Goal: Find specific page/section: Find specific page/section

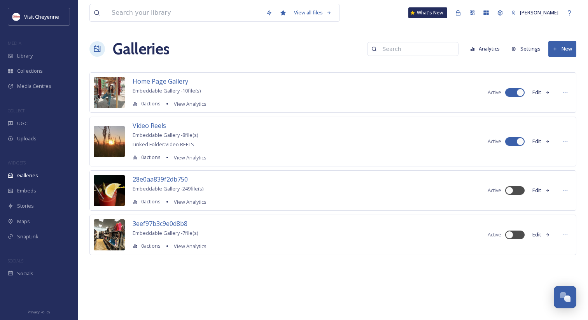
click at [50, 54] on div "Library" at bounding box center [39, 55] width 78 height 15
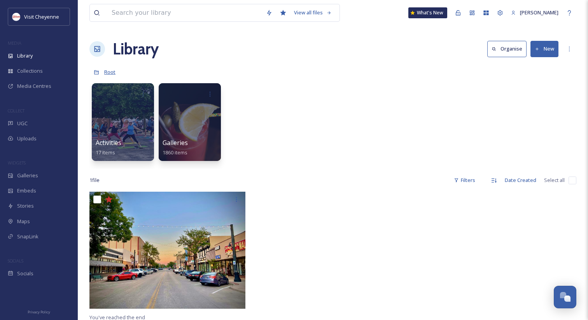
click at [110, 70] on span "Root" at bounding box center [109, 71] width 11 height 7
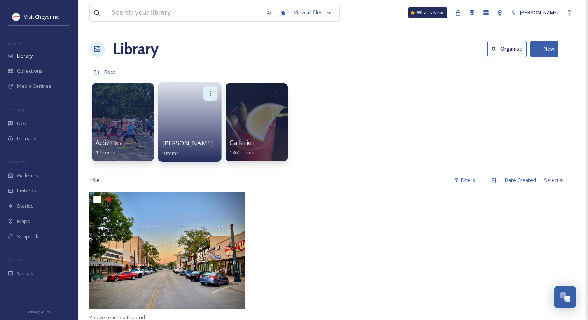
click at [210, 91] on icon at bounding box center [210, 93] width 6 height 6
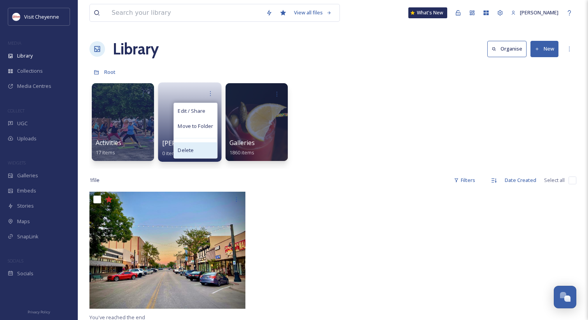
click at [202, 147] on div "Delete" at bounding box center [195, 150] width 43 height 16
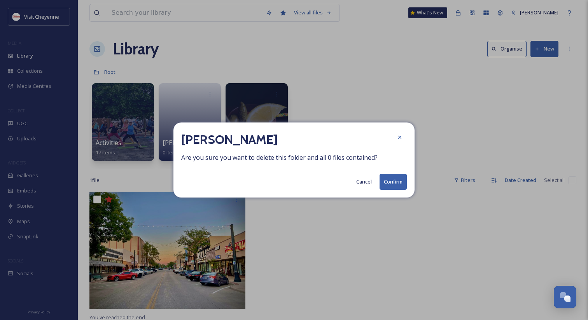
click at [395, 180] on button "Confirm" at bounding box center [392, 182] width 27 height 16
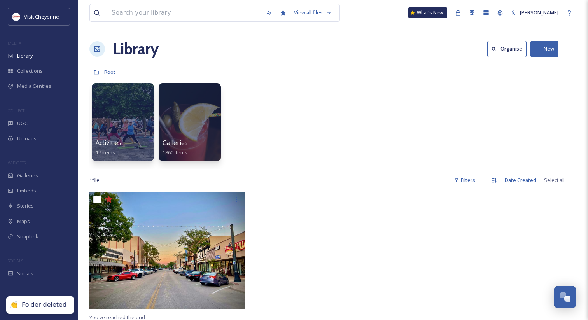
click at [550, 49] on button "New" at bounding box center [544, 49] width 28 height 16
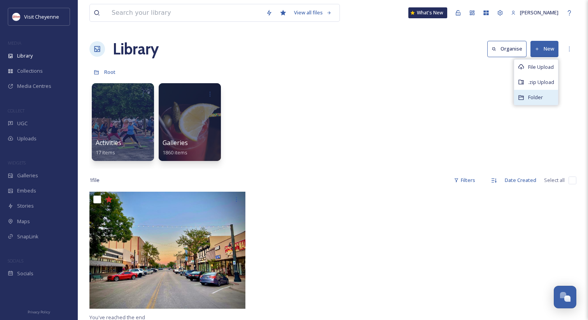
click at [536, 96] on span "Folder" at bounding box center [535, 97] width 15 height 7
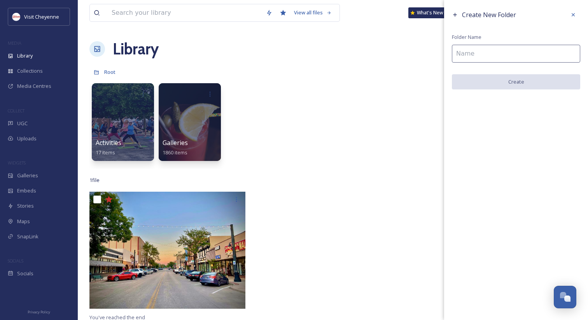
click at [485, 58] on input at bounding box center [516, 54] width 128 height 18
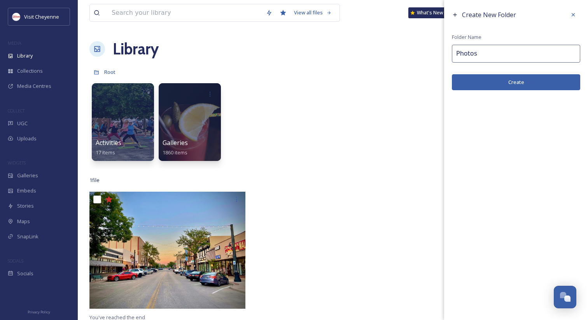
type input "Photos"
click at [502, 80] on button "Create" at bounding box center [516, 82] width 128 height 16
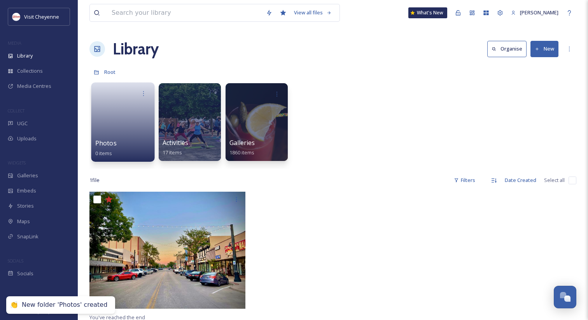
click at [112, 142] on span "Photos" at bounding box center [105, 143] width 21 height 9
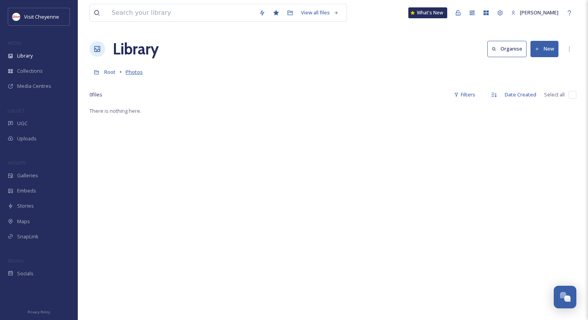
click at [131, 72] on span "Photos" at bounding box center [134, 71] width 17 height 7
click at [133, 68] on link "Photos" at bounding box center [134, 71] width 17 height 9
click at [129, 71] on span "Photos" at bounding box center [134, 71] width 17 height 7
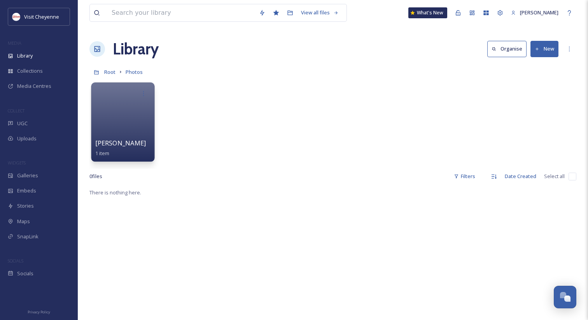
click at [122, 140] on span "[PERSON_NAME]" at bounding box center [120, 143] width 51 height 9
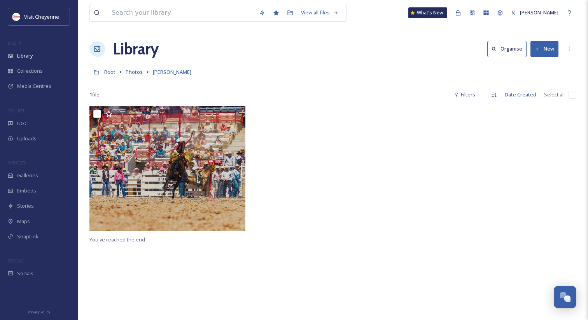
click at [226, 87] on div "1 file Filters Date Created Select all" at bounding box center [332, 94] width 487 height 15
click at [396, 65] on div "Root Photos [PERSON_NAME]" at bounding box center [332, 72] width 487 height 15
click at [196, 13] on input at bounding box center [181, 12] width 147 height 17
paste input "IMG_8804 (1).heic"
type input "IMG_8804 (1).heic"
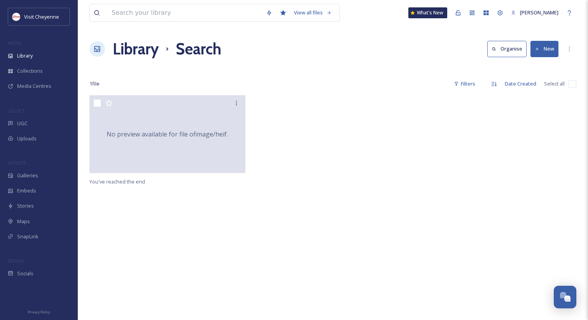
click at [153, 44] on h1 "Library" at bounding box center [136, 48] width 46 height 23
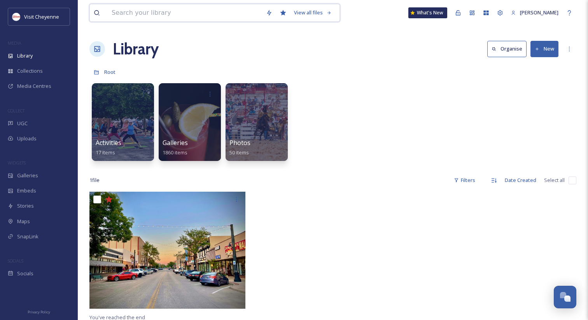
click at [178, 15] on input at bounding box center [185, 12] width 154 height 17
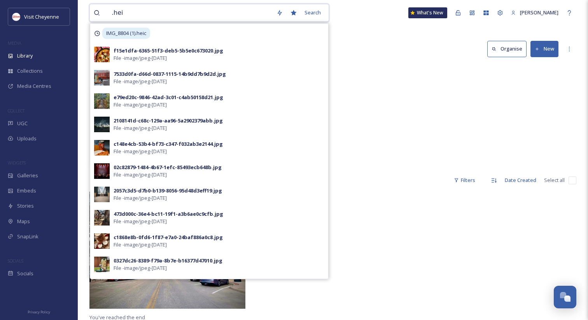
type input ".heic"
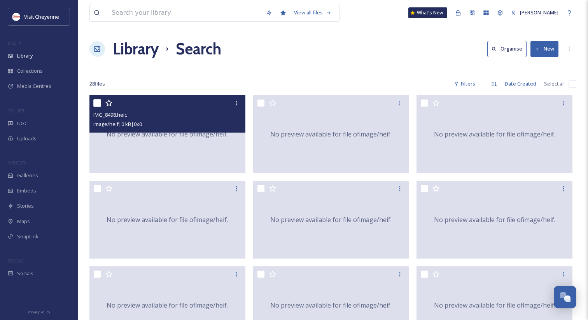
click at [173, 162] on div "No preview available for file of image/heif ." at bounding box center [167, 134] width 156 height 78
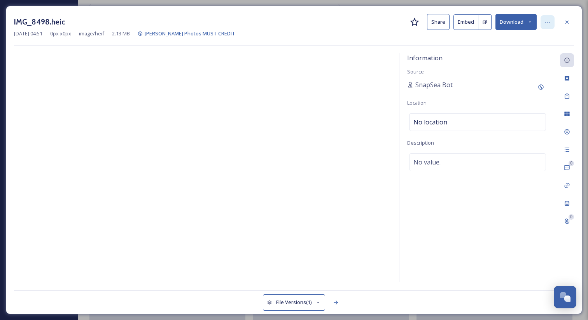
click at [543, 20] on div at bounding box center [547, 22] width 14 height 14
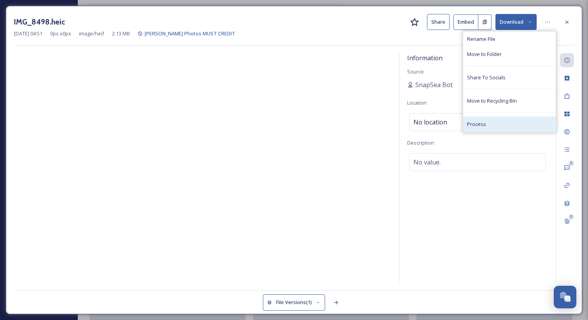
click at [524, 121] on div "Process" at bounding box center [509, 124] width 93 height 15
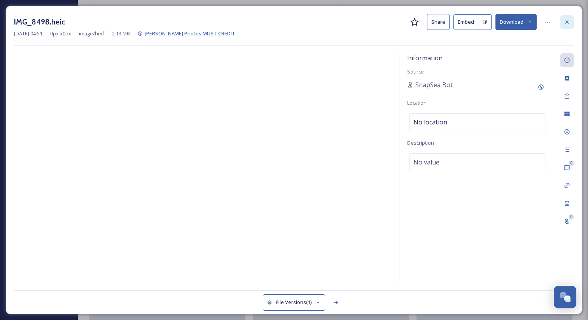
click at [571, 17] on div at bounding box center [567, 22] width 14 height 14
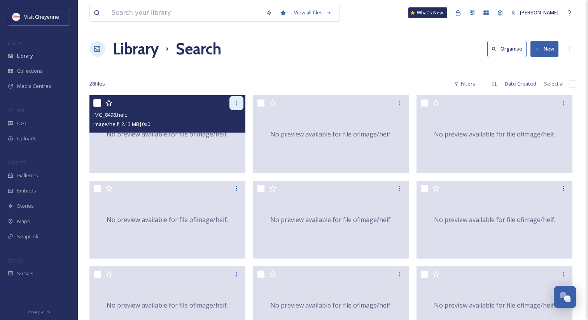
click at [232, 107] on div at bounding box center [236, 103] width 14 height 14
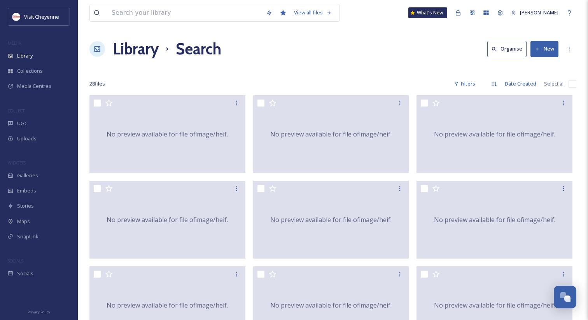
click at [219, 86] on div "28 file s Filters Date Created Select all" at bounding box center [332, 83] width 487 height 15
click at [189, 17] on input at bounding box center [185, 12] width 154 height 17
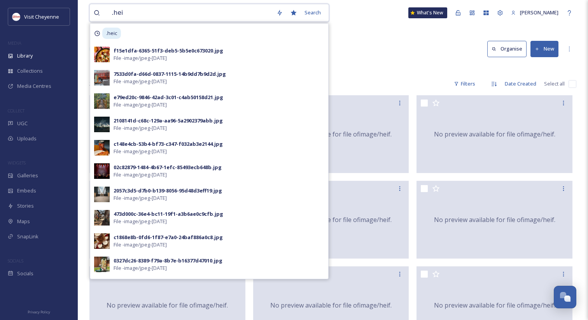
type input ".heic"
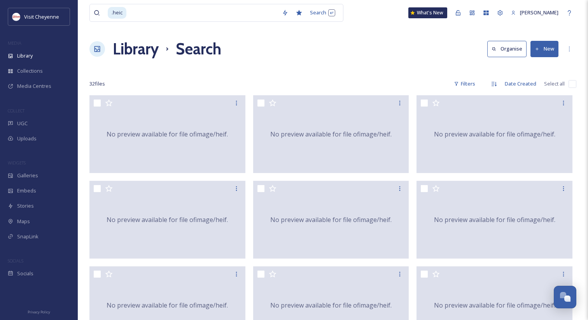
click at [180, 65] on div at bounding box center [332, 69] width 487 height 8
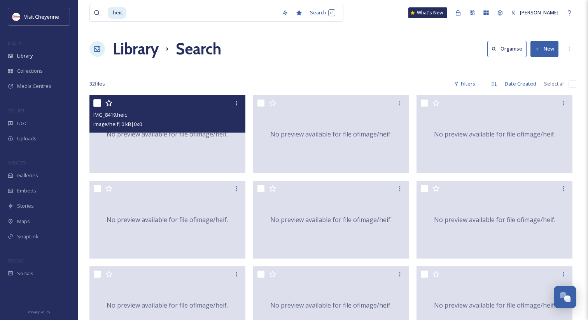
click at [195, 147] on div "No preview available for file of image/heif ." at bounding box center [167, 134] width 156 height 78
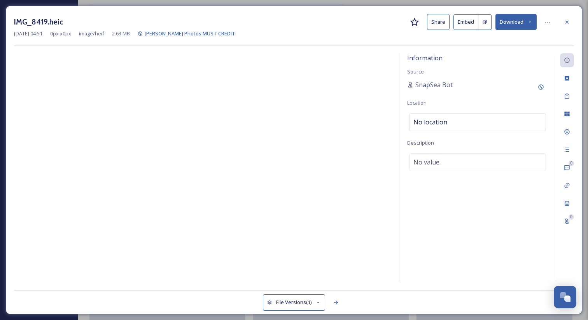
click at [435, 26] on button "Share" at bounding box center [438, 22] width 23 height 16
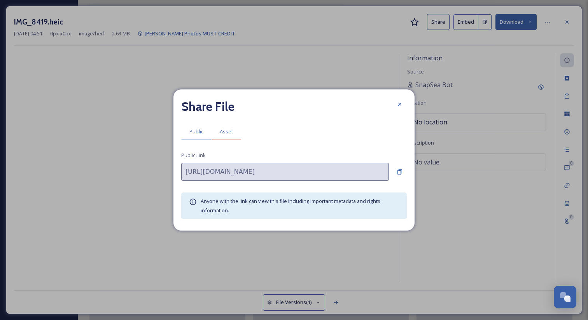
click at [231, 124] on div "Asset" at bounding box center [226, 132] width 30 height 16
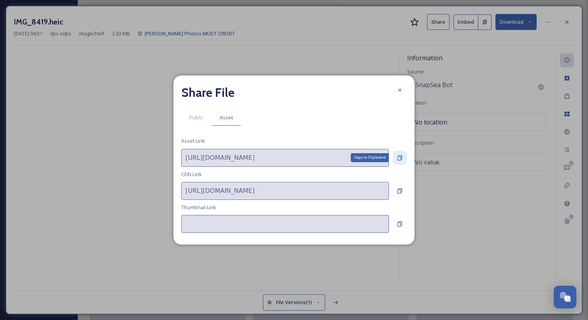
click at [404, 157] on div "Copy to Clipboard" at bounding box center [400, 158] width 14 height 14
click at [395, 93] on div at bounding box center [400, 90] width 14 height 14
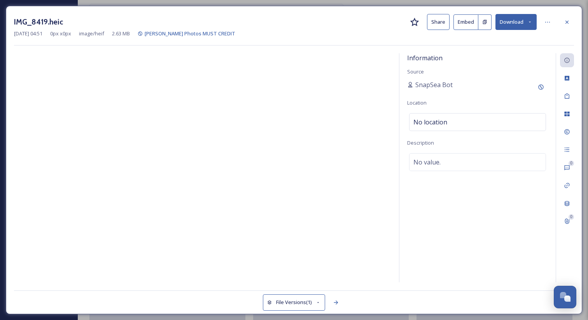
click at [565, 29] on div "IMG_8419.heic Share Embed Download" at bounding box center [294, 22] width 560 height 16
click at [565, 26] on div at bounding box center [567, 22] width 14 height 14
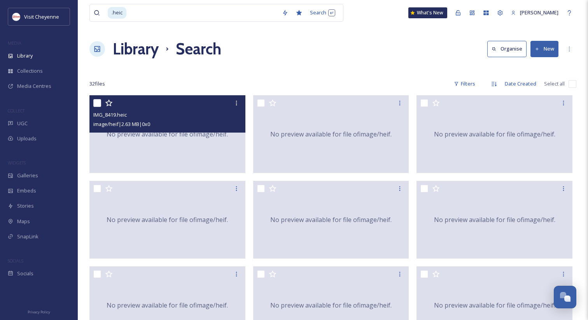
click at [134, 49] on h1 "Library" at bounding box center [136, 48] width 46 height 23
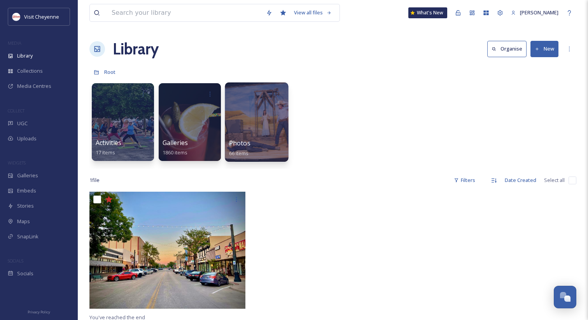
click at [241, 139] on span "Photos" at bounding box center [239, 143] width 21 height 9
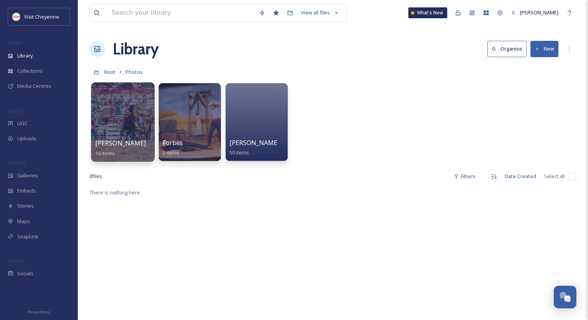
click at [122, 138] on div at bounding box center [122, 121] width 63 height 79
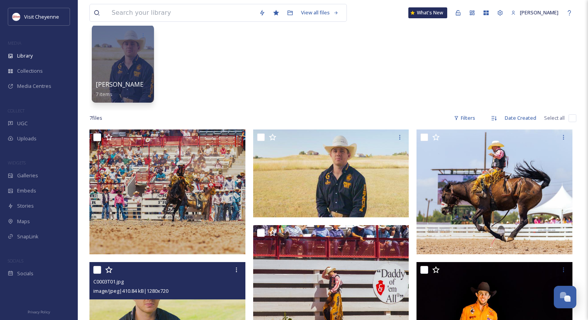
scroll to position [15, 0]
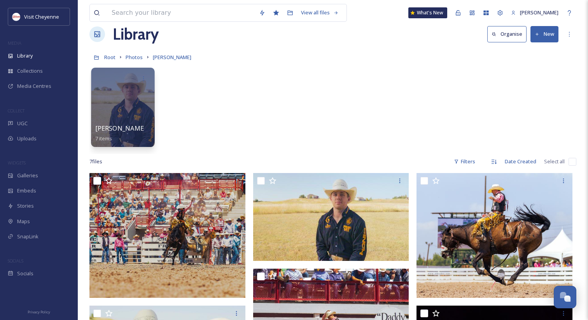
click at [133, 130] on span "[PERSON_NAME] Assets" at bounding box center [131, 128] width 72 height 9
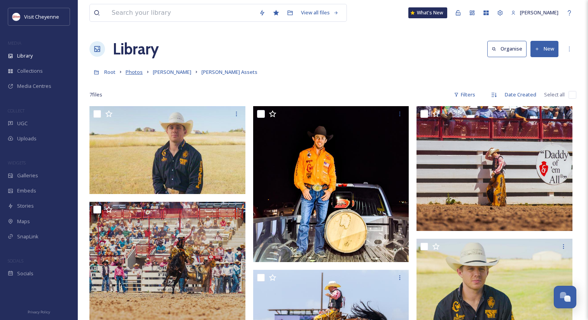
click at [138, 72] on span "Photos" at bounding box center [134, 71] width 17 height 7
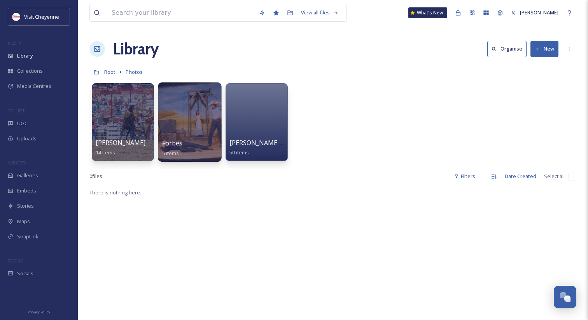
click at [173, 141] on span "Forbes" at bounding box center [172, 143] width 21 height 9
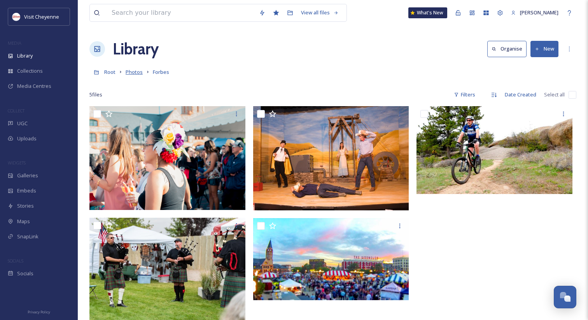
click at [134, 73] on span "Photos" at bounding box center [134, 71] width 17 height 7
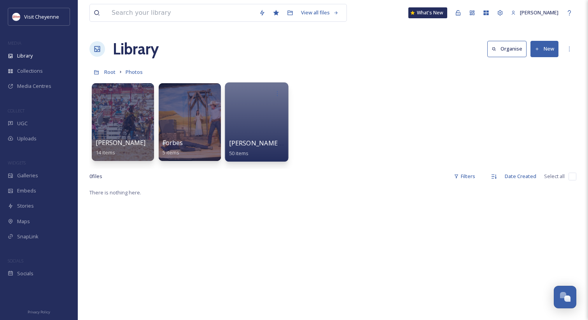
click at [251, 142] on span "[PERSON_NAME] Photos MUST CREDIT" at bounding box center [288, 143] width 118 height 9
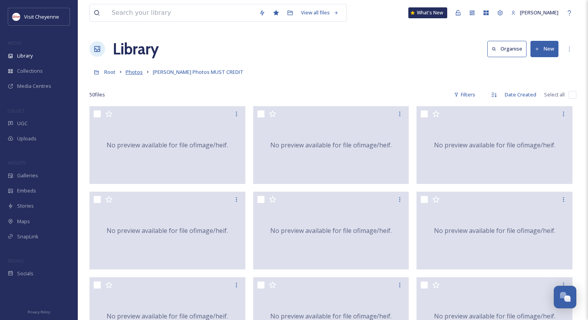
click at [134, 72] on span "Photos" at bounding box center [134, 71] width 17 height 7
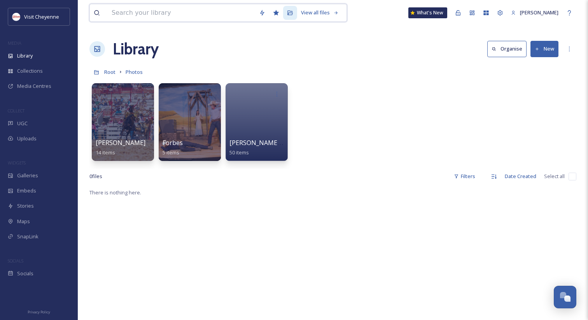
click at [188, 15] on input at bounding box center [181, 12] width 147 height 17
click at [192, 65] on div "Root Photos" at bounding box center [332, 72] width 487 height 15
click at [139, 72] on span "Photos" at bounding box center [134, 71] width 17 height 7
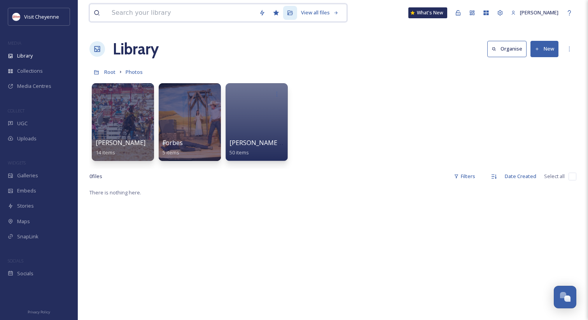
click at [178, 18] on input at bounding box center [181, 12] width 147 height 17
paste input "Copy of [PERSON_NAME] hi spanic fest.jpg"
type input "Copy of [PERSON_NAME] hi spanic fest.jpg"
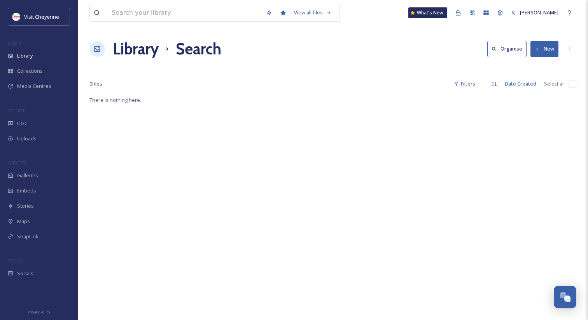
click at [153, 44] on h1 "Library" at bounding box center [136, 48] width 46 height 23
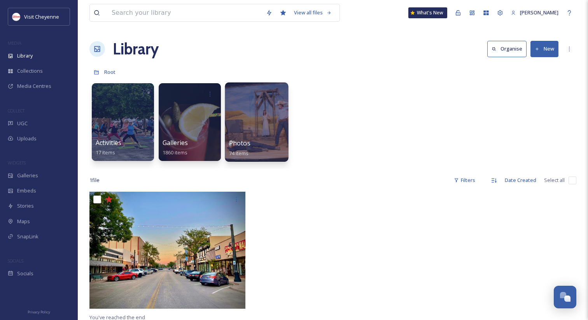
click at [237, 138] on div "Photos 74 items" at bounding box center [256, 121] width 63 height 79
click at [239, 141] on span "Photos" at bounding box center [239, 143] width 21 height 9
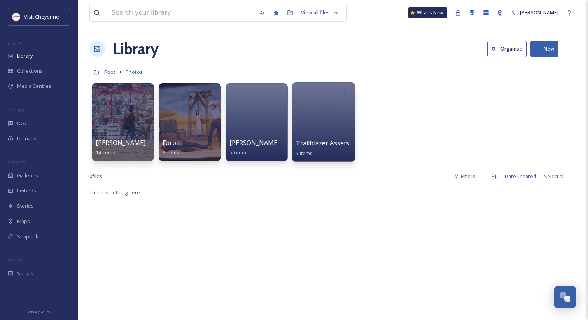
click at [338, 139] on div "Trailblazer Assets 3 items" at bounding box center [324, 147] width 56 height 19
click at [325, 142] on span "Trailblazer Assets" at bounding box center [323, 143] width 54 height 9
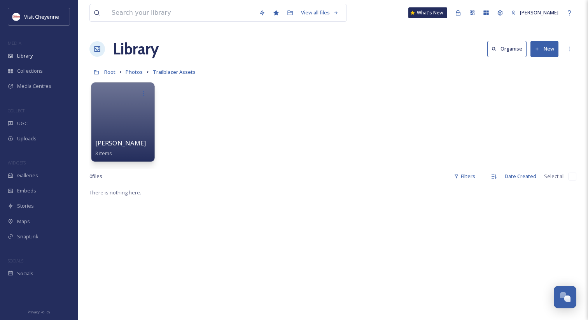
click at [108, 143] on span "[PERSON_NAME]" at bounding box center [120, 143] width 51 height 9
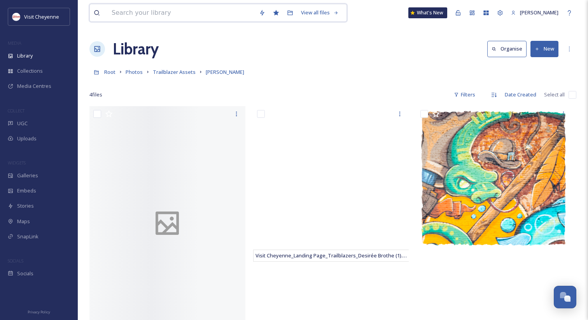
click at [173, 13] on input at bounding box center [181, 12] width 147 height 17
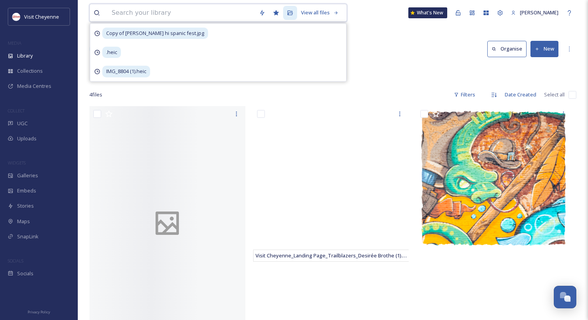
paste input "Copy of [PERSON_NAME] hi spanic fest.jpg"
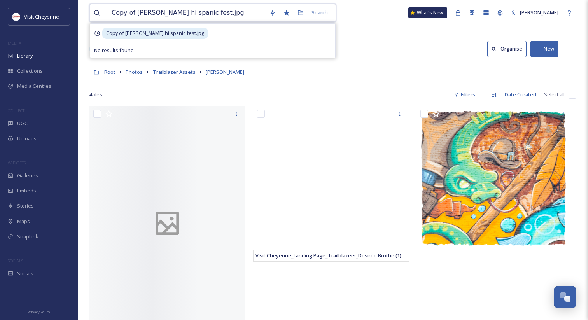
type input "Copy of [PERSON_NAME] hi spanic fest.jpg"
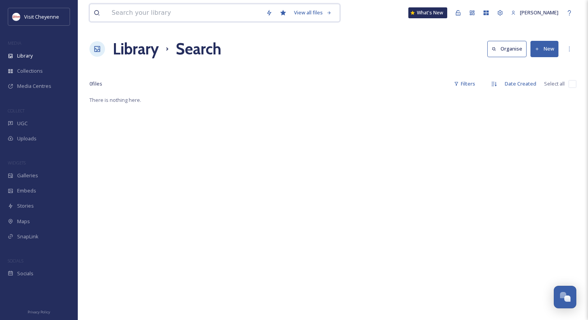
click at [145, 17] on input at bounding box center [185, 12] width 154 height 17
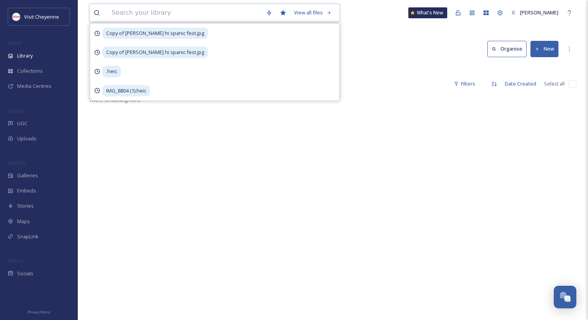
type input "v"
paste input "Copy of [PERSON_NAME] hi spanic fest.jpg"
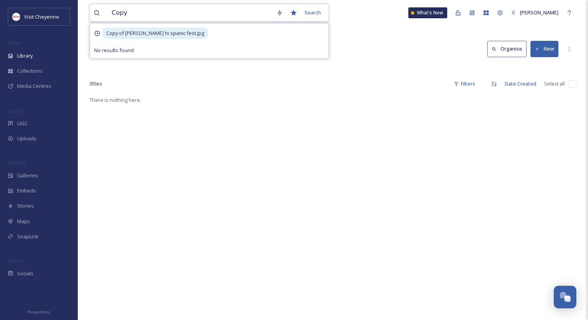
type input "Copy"
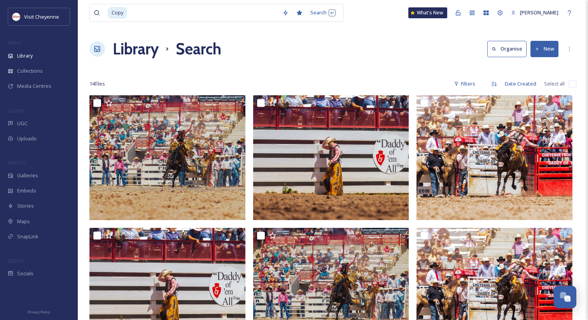
click at [421, 55] on div "Library Search Organise New" at bounding box center [332, 48] width 487 height 23
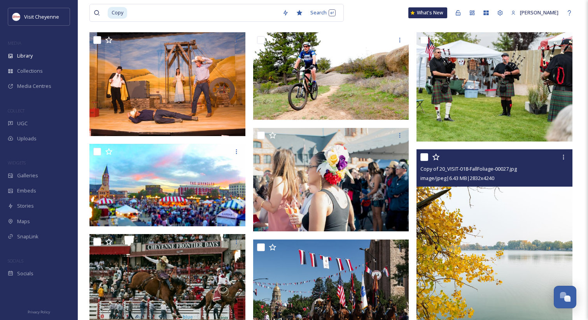
scroll to position [204, 0]
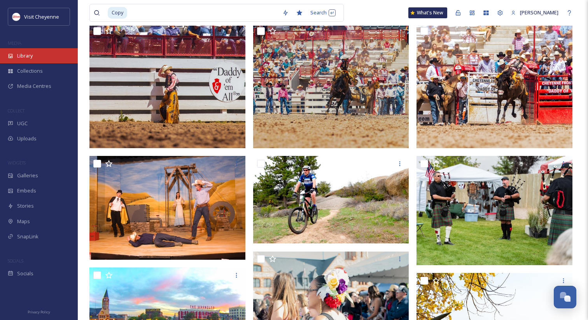
click at [37, 56] on div "Library" at bounding box center [39, 55] width 78 height 15
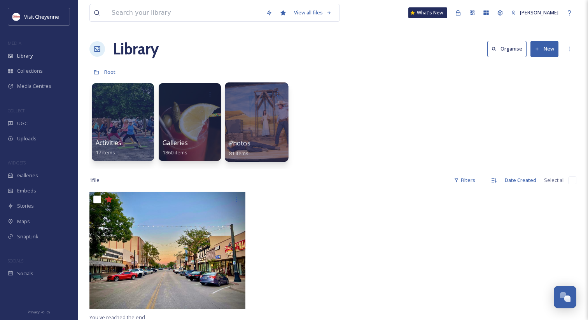
click at [229, 148] on div "Photos 81 items" at bounding box center [257, 147] width 56 height 19
click at [244, 147] on span "Photos" at bounding box center [239, 143] width 21 height 9
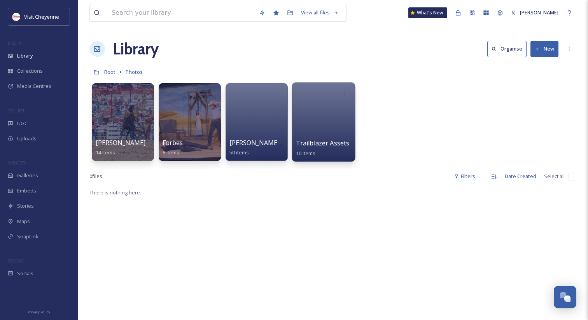
click at [314, 143] on span "Trailblazer Assets" at bounding box center [323, 143] width 54 height 9
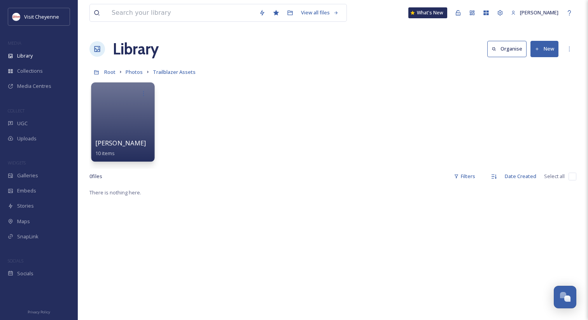
click at [129, 142] on span "[PERSON_NAME]" at bounding box center [120, 143] width 51 height 9
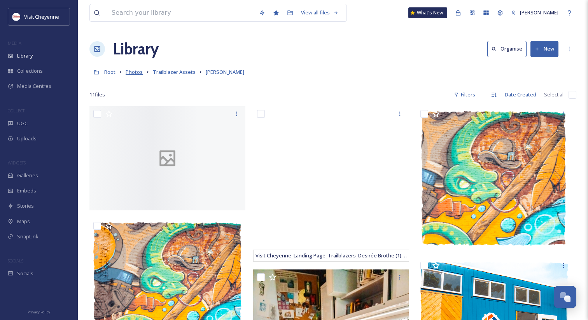
click at [133, 70] on span "Photos" at bounding box center [134, 71] width 17 height 7
